Goal: Information Seeking & Learning: Learn about a topic

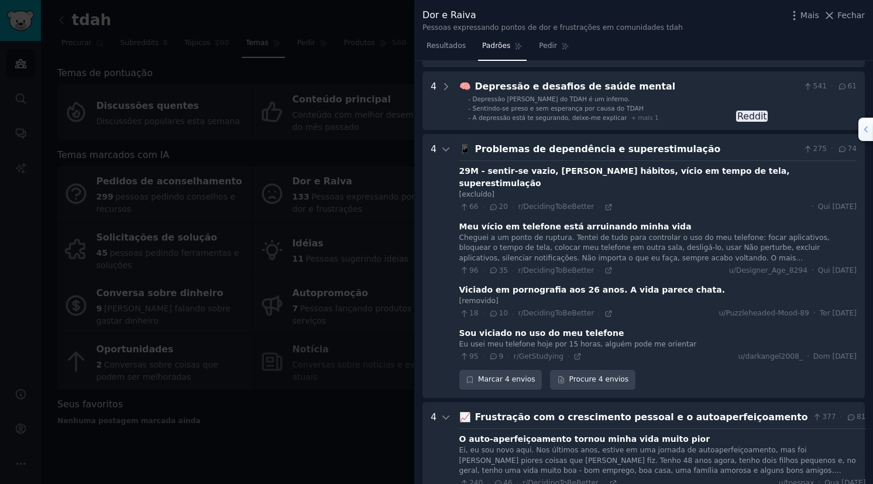
scroll to position [781, 0]
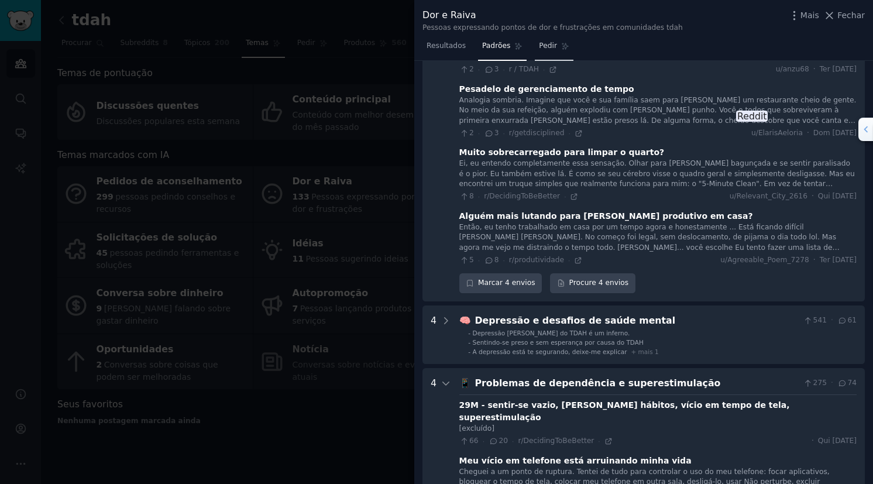
click at [544, 50] on span "Pedir" at bounding box center [548, 46] width 18 height 11
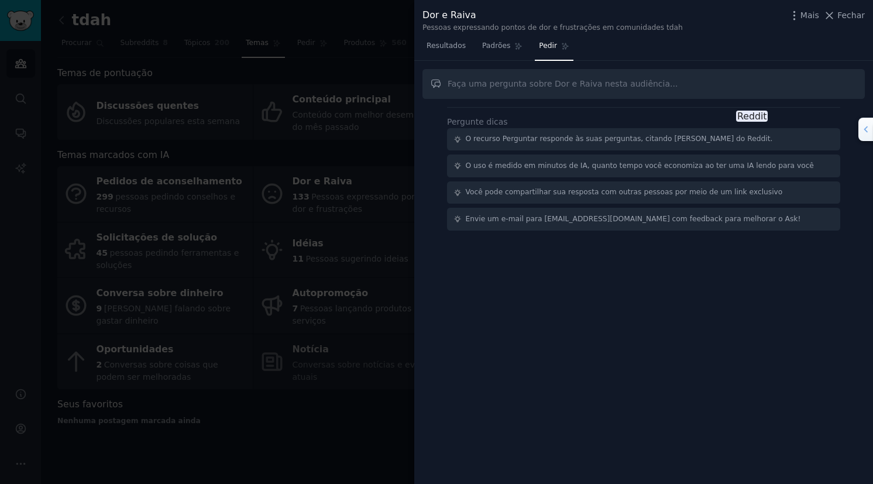
click at [535, 84] on input "text" at bounding box center [643, 84] width 442 height 30
click at [602, 14] on icon "button" at bounding box center [794, 15] width 12 height 12
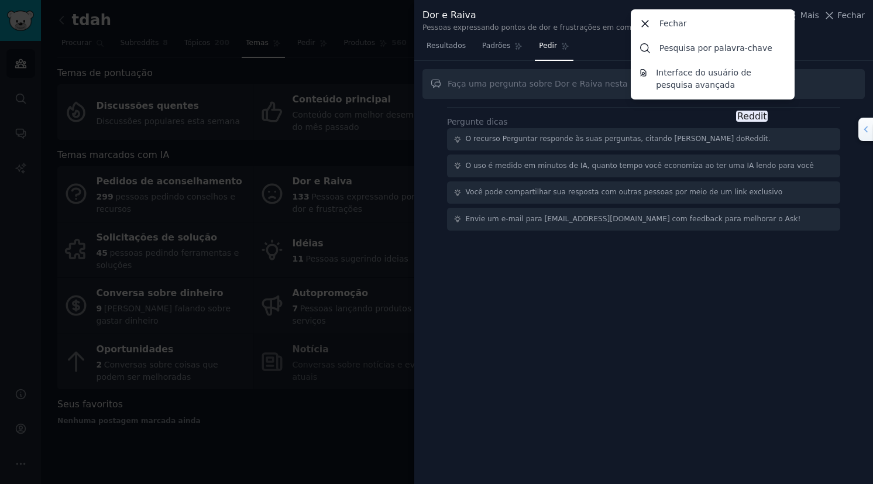
click at [602, 37] on div "Resultados Padrões Pedir" at bounding box center [643, 49] width 458 height 24
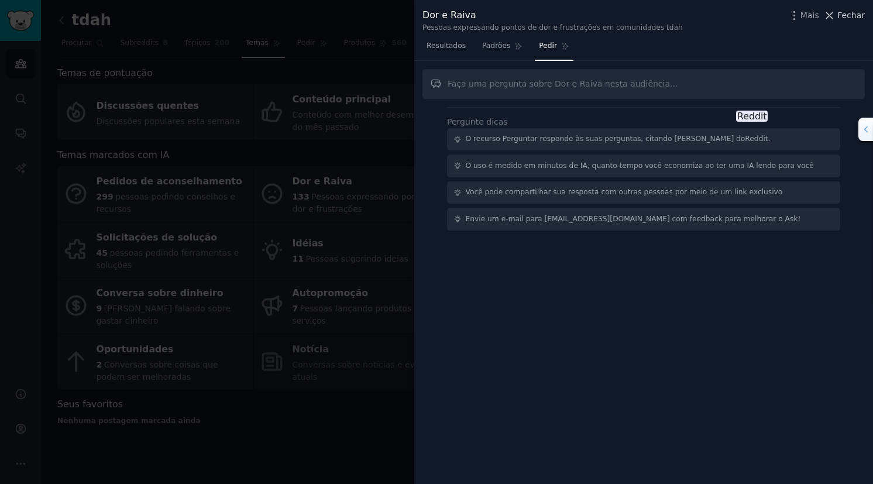
click at [602, 19] on span "Fechar" at bounding box center [850, 15] width 27 height 12
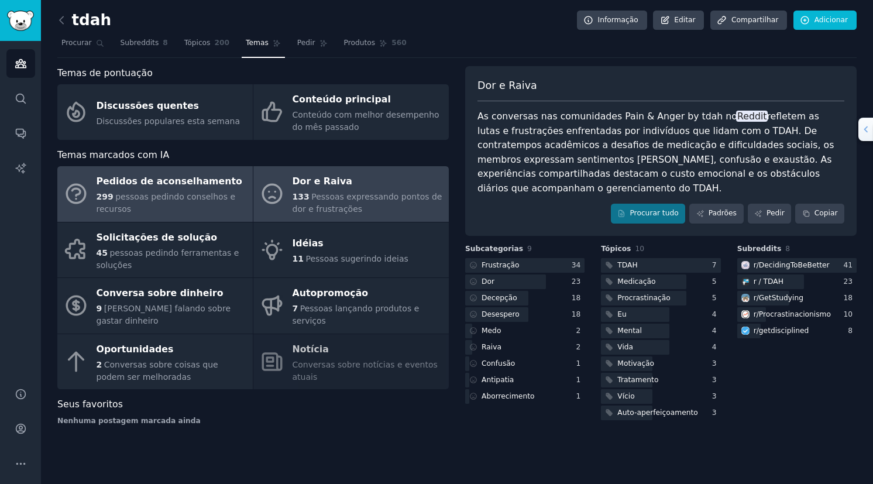
click at [193, 202] on div "299 pessoas pedindo conselhos e recursos" at bounding box center [171, 203] width 150 height 25
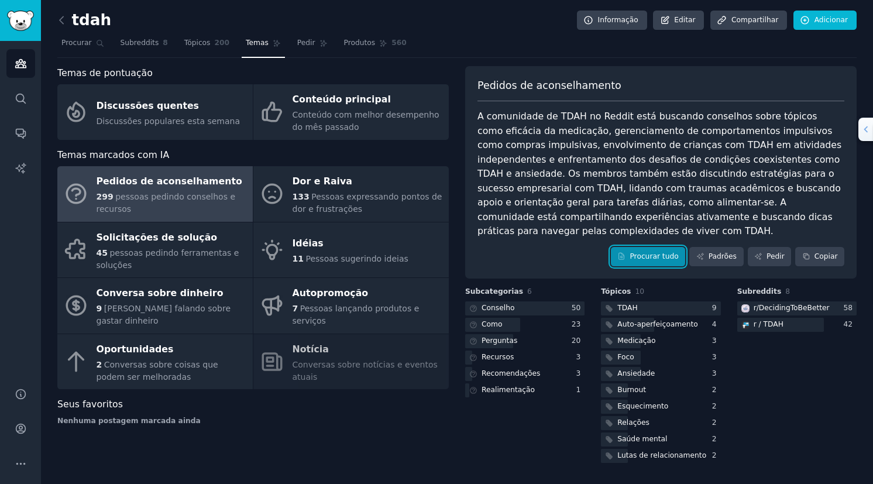
click at [602, 247] on link "Procurar tudo" at bounding box center [648, 257] width 74 height 20
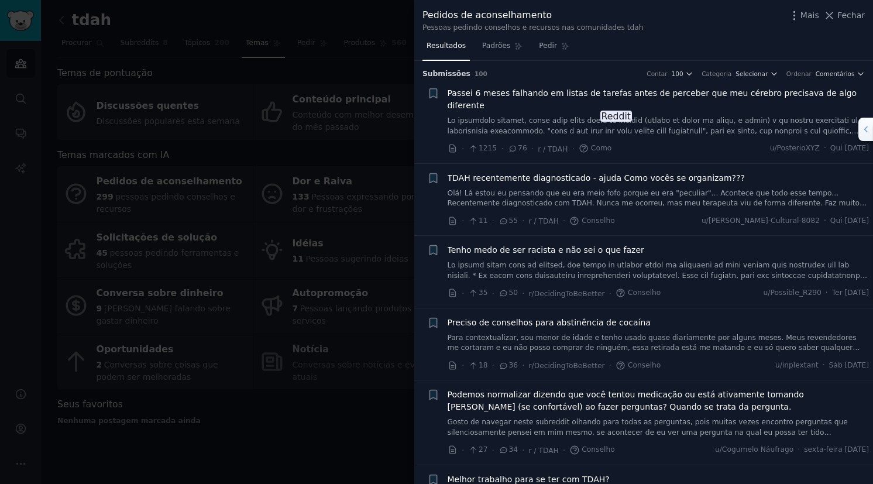
click at [275, 424] on div at bounding box center [436, 242] width 873 height 484
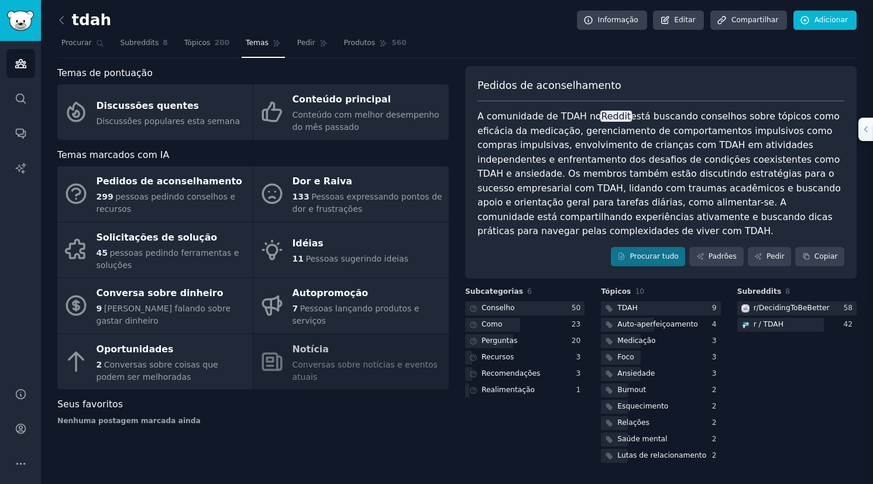
click at [275, 423] on div "Temas de pontuação Discussões quentes Discussões populares esta semana Conteúdo…" at bounding box center [252, 265] width 391 height 399
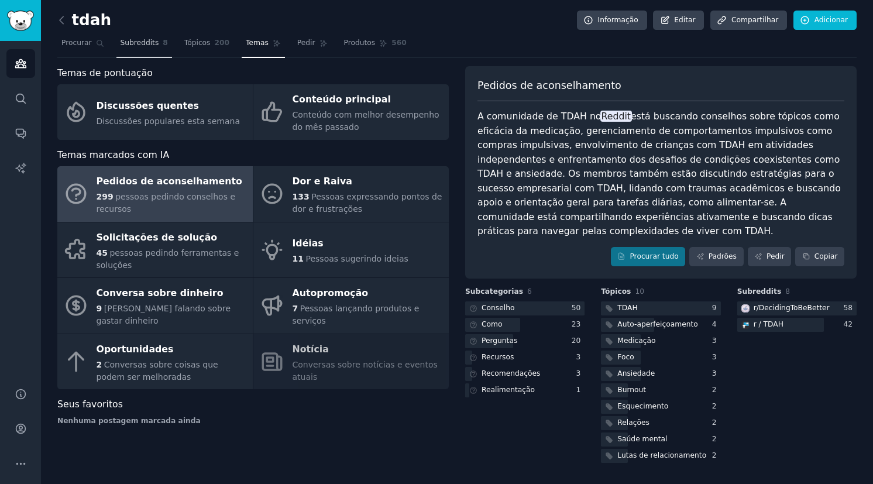
click at [126, 42] on span "Subreddits" at bounding box center [139, 43] width 39 height 11
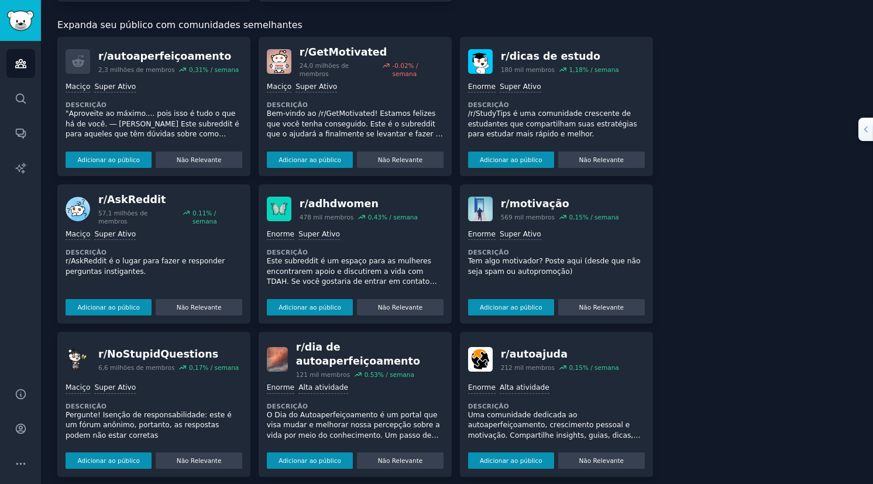
scroll to position [421, 0]
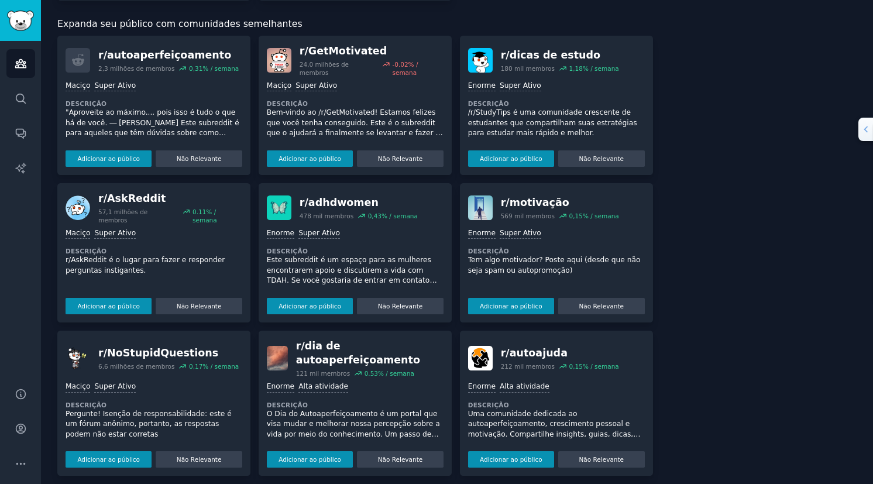
click at [288, 195] on img at bounding box center [279, 207] width 25 height 25
click at [319, 195] on div "r/ adhdwomen" at bounding box center [358, 202] width 118 height 15
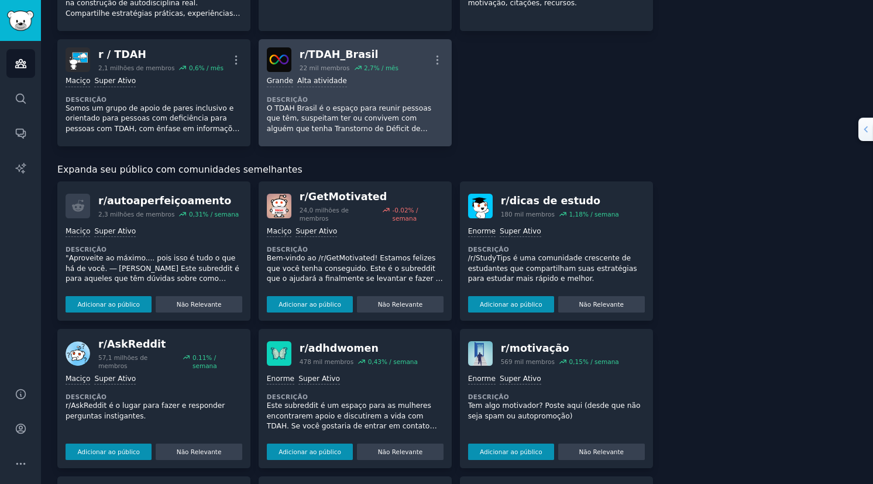
scroll to position [281, 0]
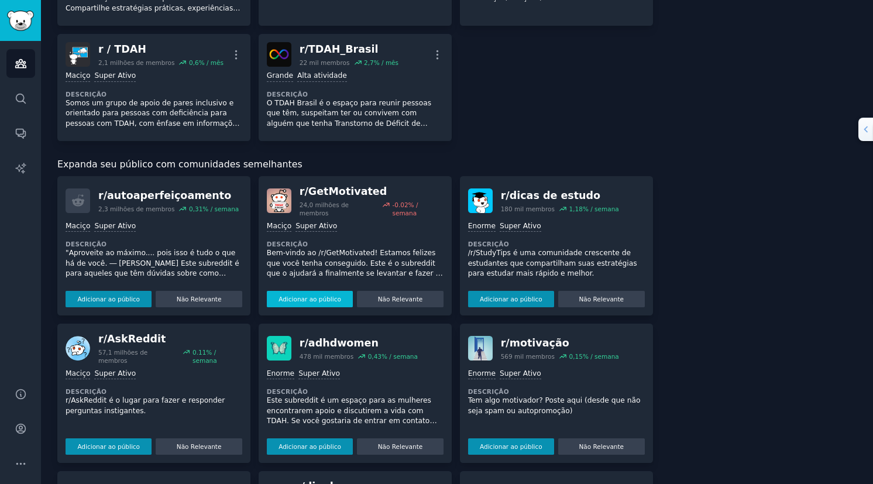
click at [312, 291] on button "Adicionar ao público" at bounding box center [310, 299] width 86 height 16
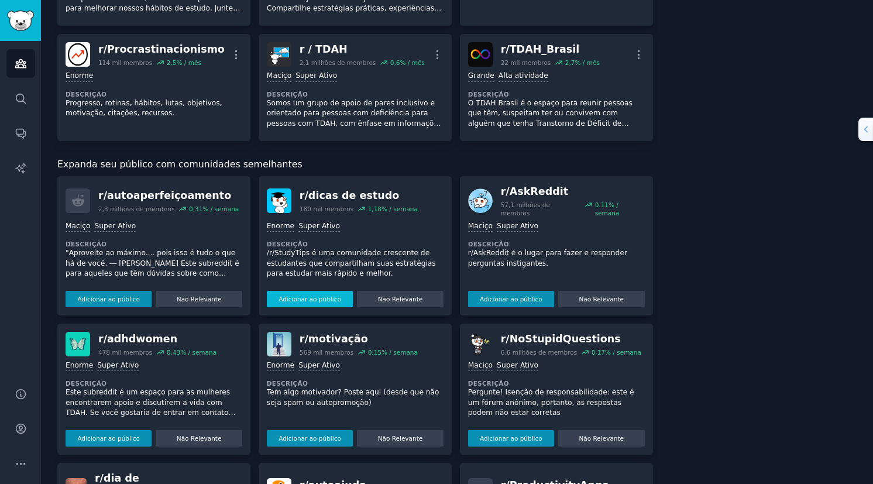
click at [318, 291] on button "Adicionar ao público" at bounding box center [310, 299] width 86 height 16
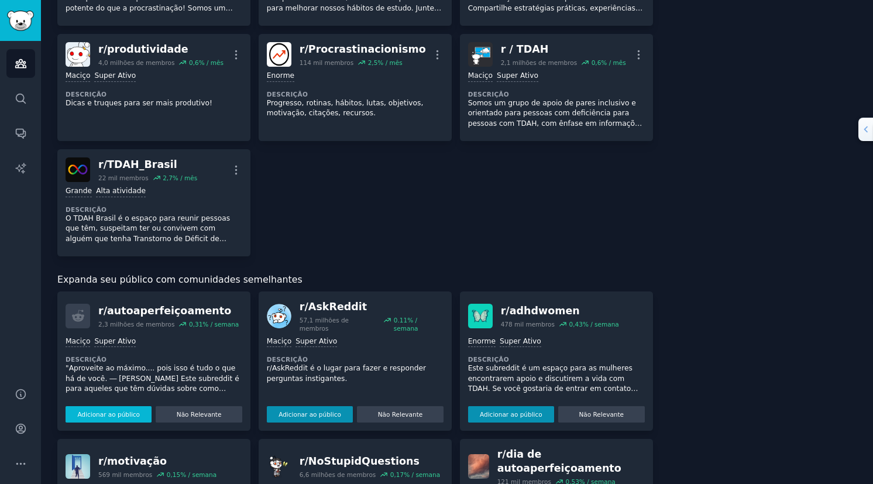
click at [134, 291] on div "r/autoaperfeiçoamento 2,3 milhões de membros 0,31% / semana >= percentil 95 par…" at bounding box center [153, 360] width 193 height 139
click at [97, 406] on button "Adicionar ao público" at bounding box center [108, 414] width 86 height 16
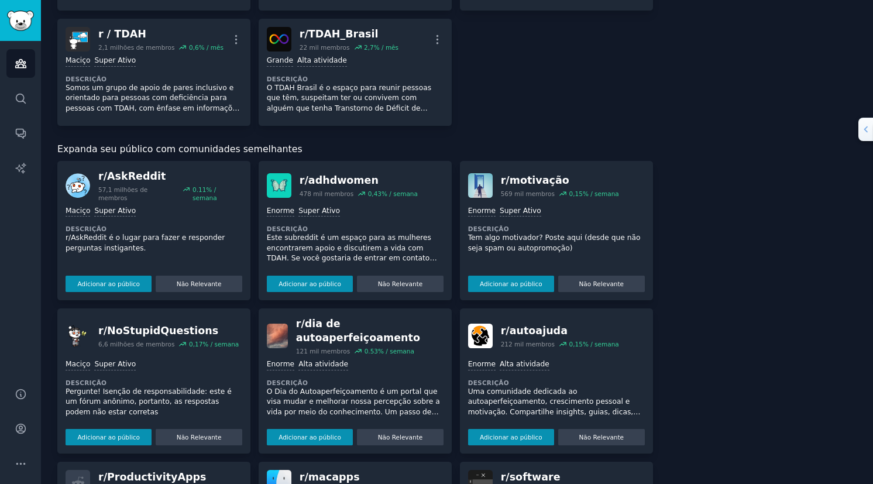
scroll to position [468, 0]
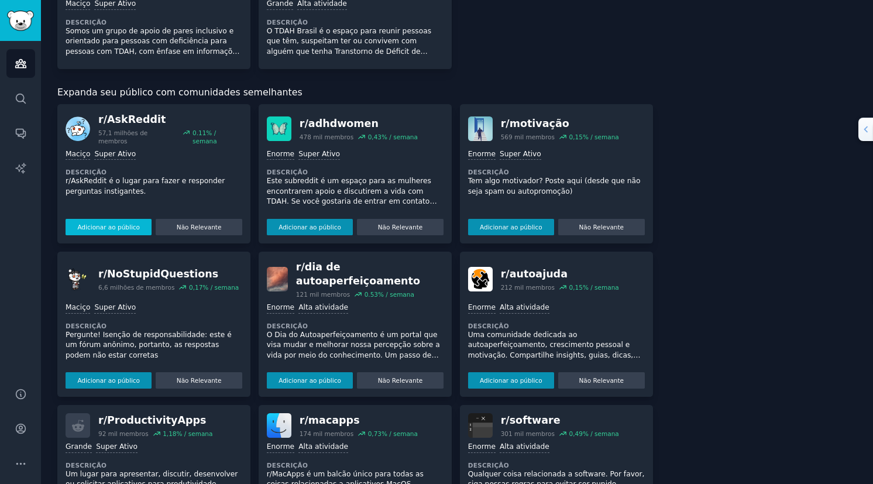
click at [104, 219] on button "Adicionar ao público" at bounding box center [108, 227] width 86 height 16
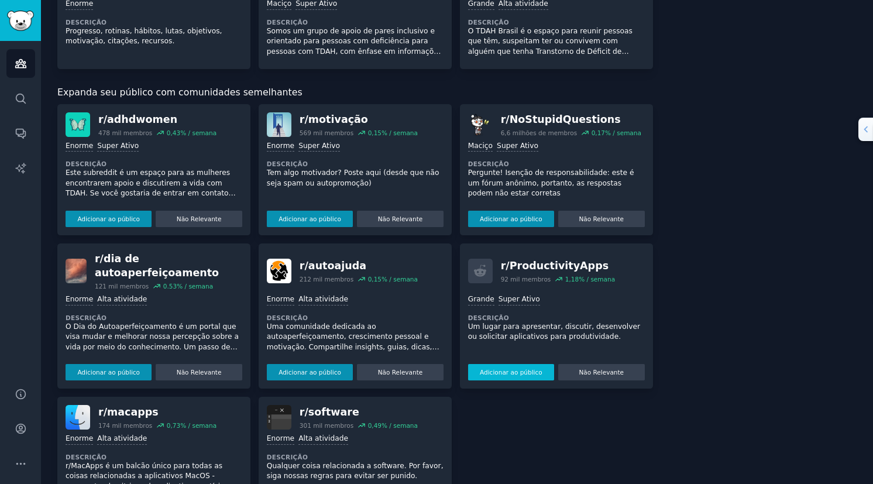
click at [485, 364] on button "Adicionar ao público" at bounding box center [511, 372] width 86 height 16
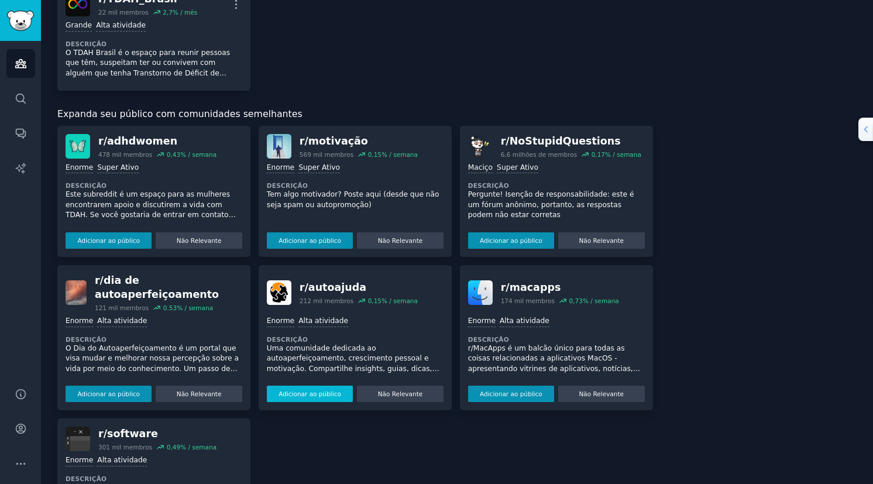
click at [330, 385] on button "Adicionar ao público" at bounding box center [310, 393] width 86 height 16
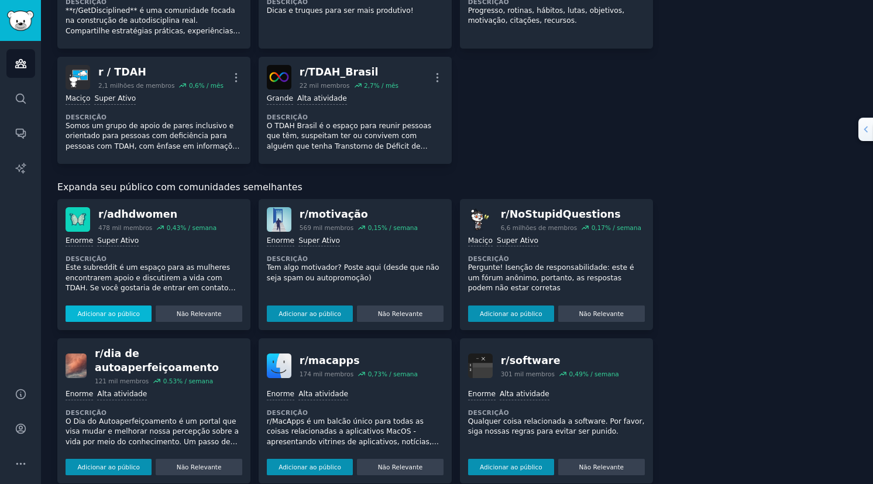
click at [111, 309] on button "Adicionar ao público" at bounding box center [108, 313] width 86 height 16
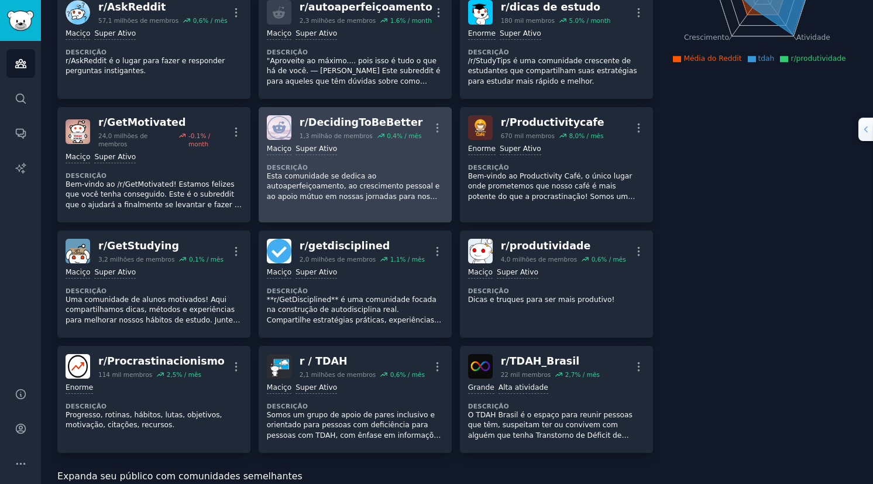
scroll to position [0, 0]
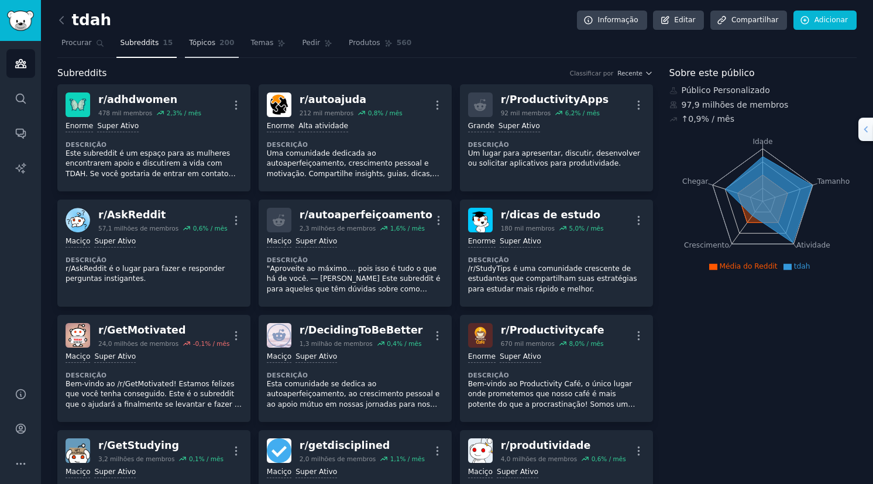
click at [189, 43] on span "Tópicos" at bounding box center [202, 43] width 26 height 11
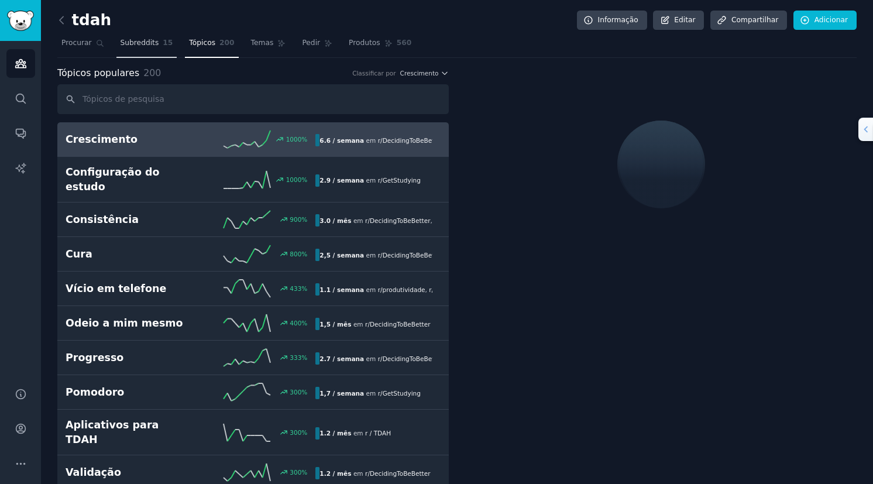
click at [148, 53] on link "Subreddits 15" at bounding box center [146, 46] width 61 height 24
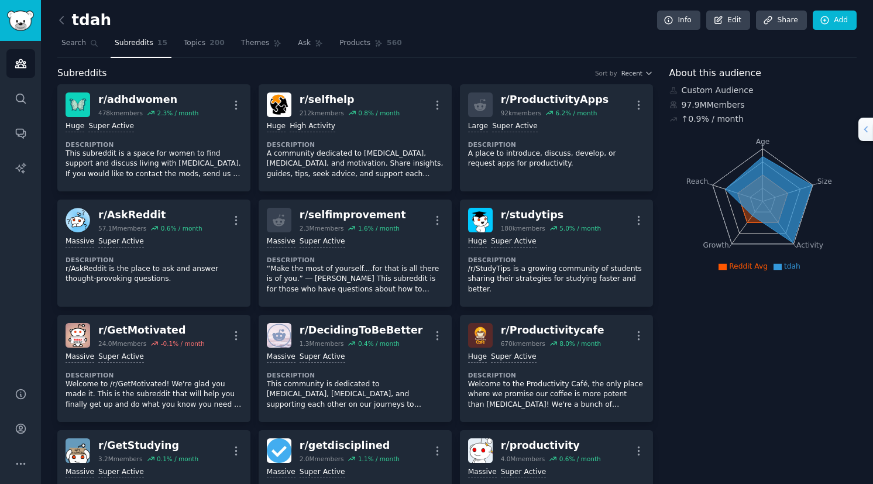
click at [602, 159] on icon at bounding box center [768, 199] width 87 height 86
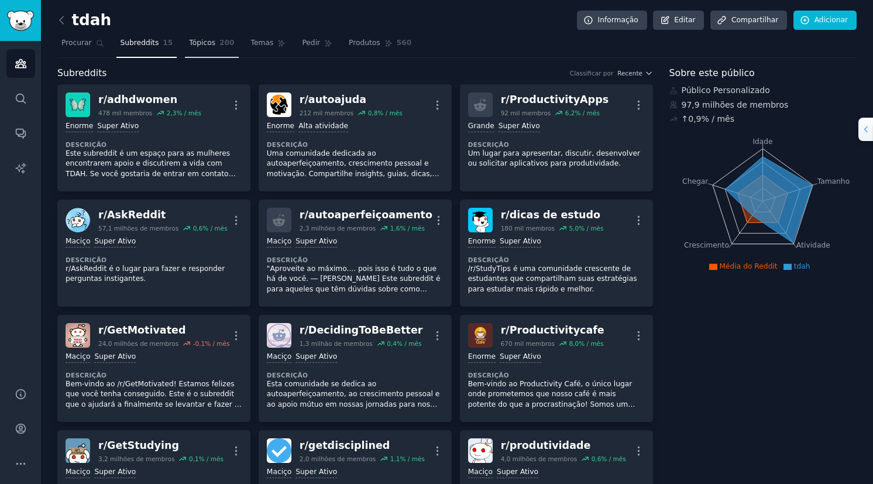
click at [189, 47] on span "Tópicos" at bounding box center [202, 43] width 26 height 11
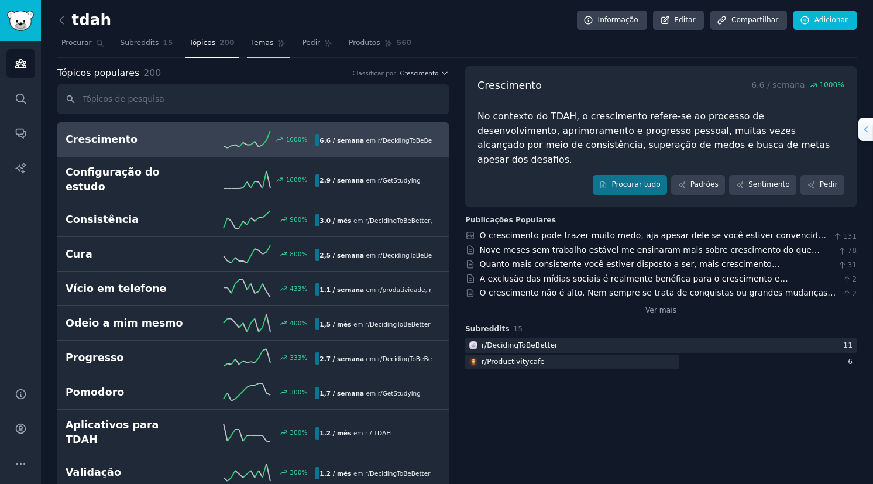
click at [247, 52] on link "Temas" at bounding box center [268, 46] width 43 height 24
